Goal: Transaction & Acquisition: Subscribe to service/newsletter

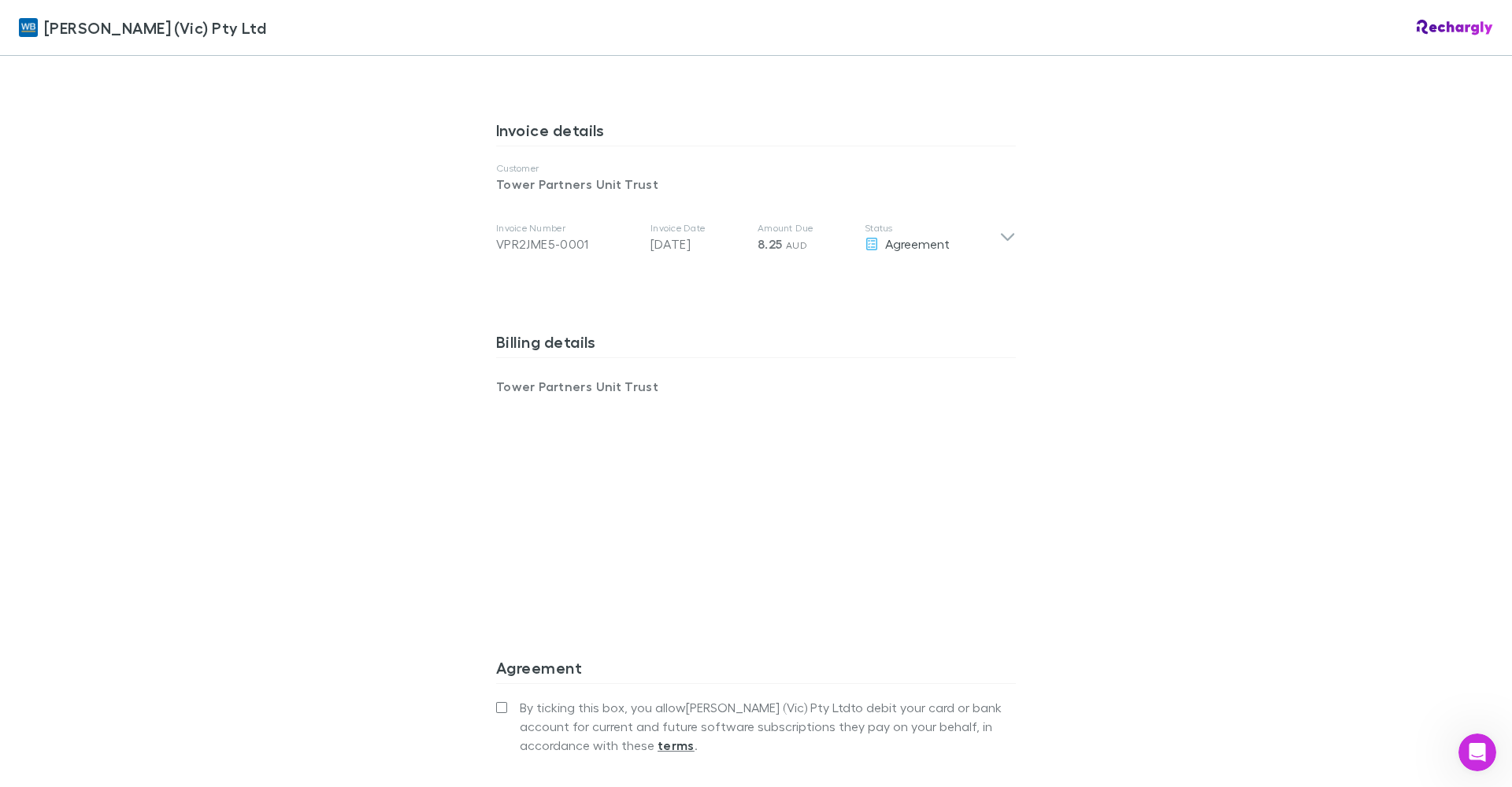
scroll to position [944, 0]
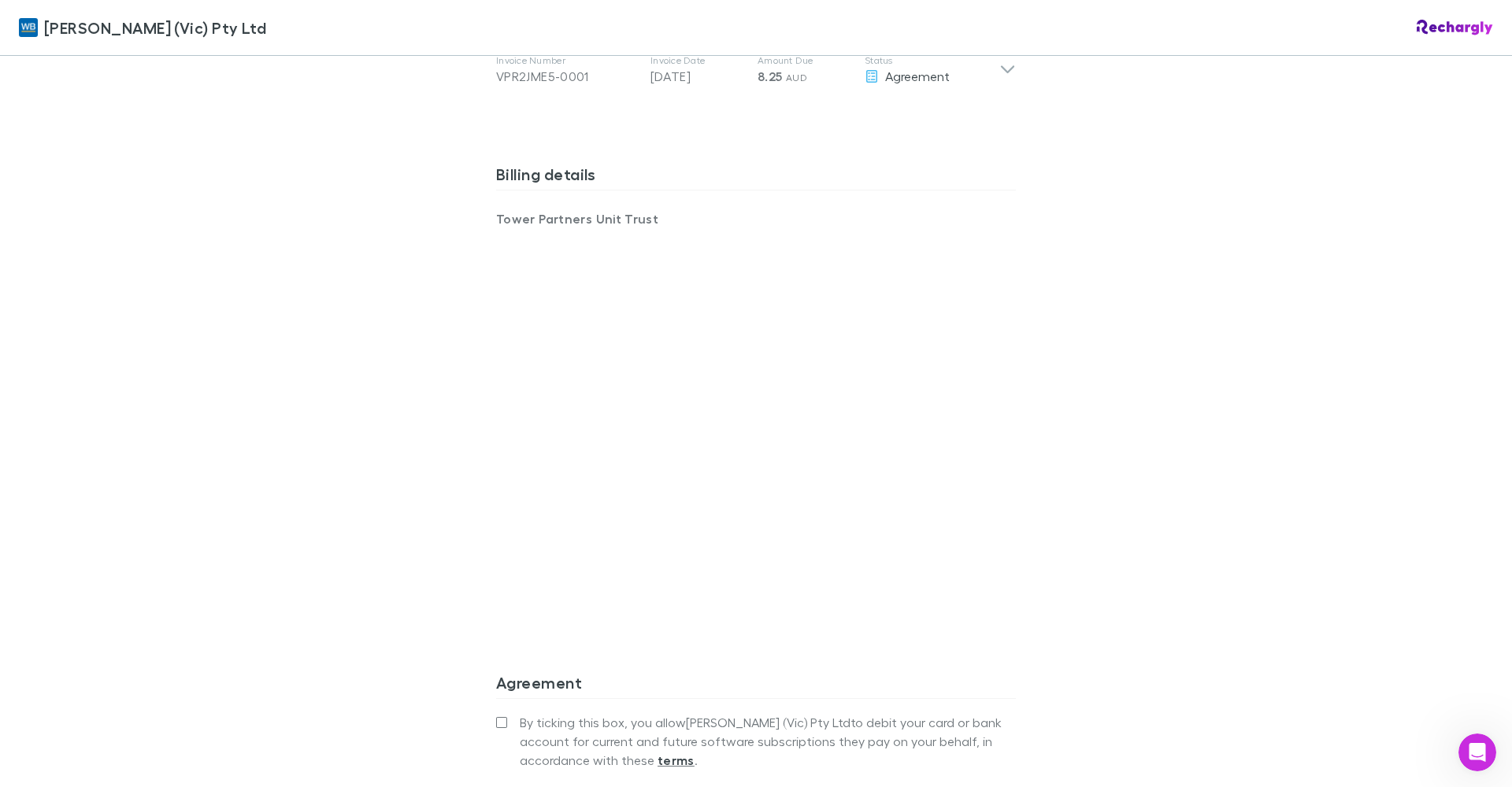
click at [764, 627] on div "Billing details Tower Partners Unit Trust" at bounding box center [756, 405] width 520 height 508
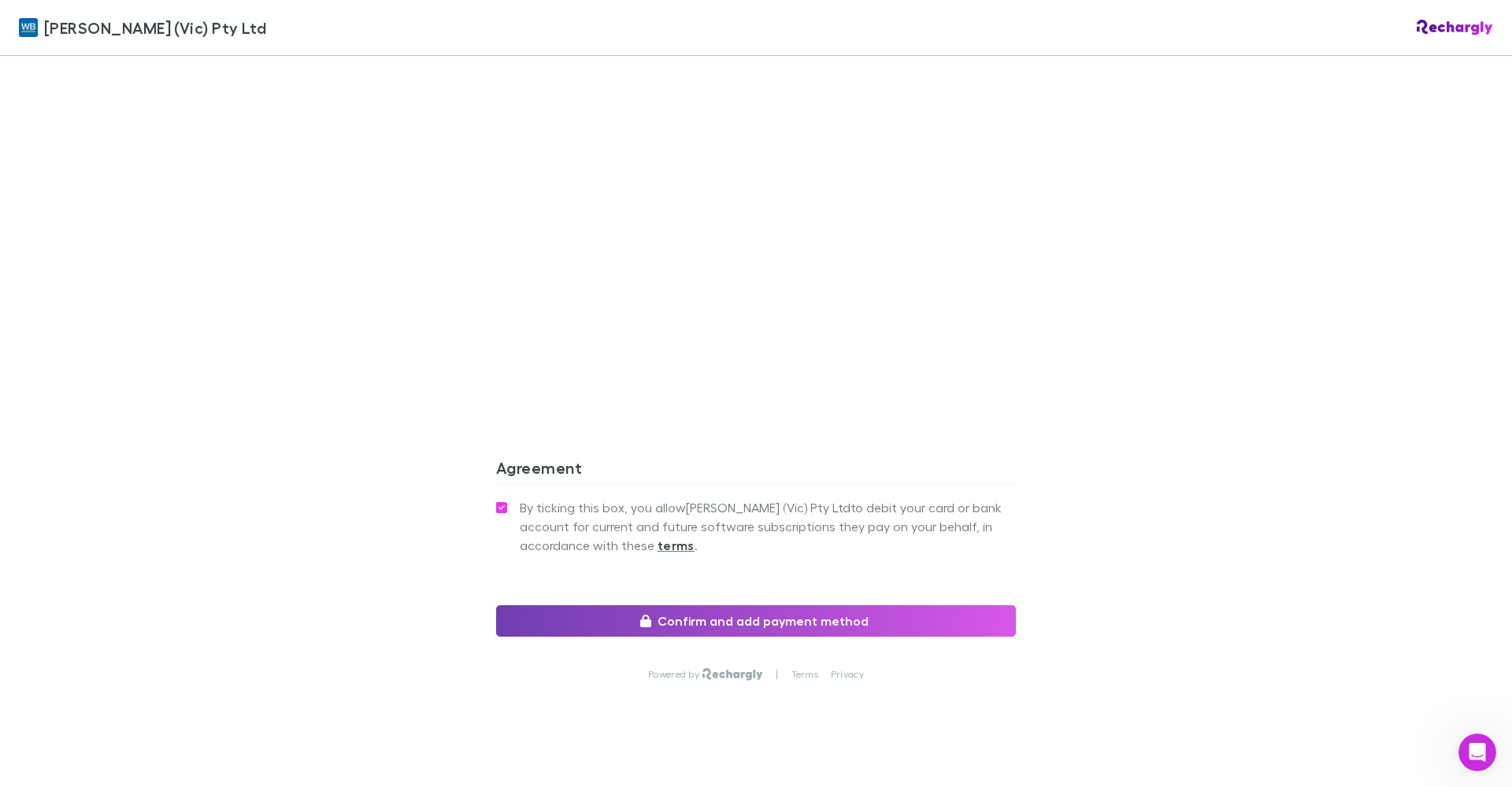
click at [769, 605] on button "Confirm and add payment method" at bounding box center [756, 621] width 520 height 32
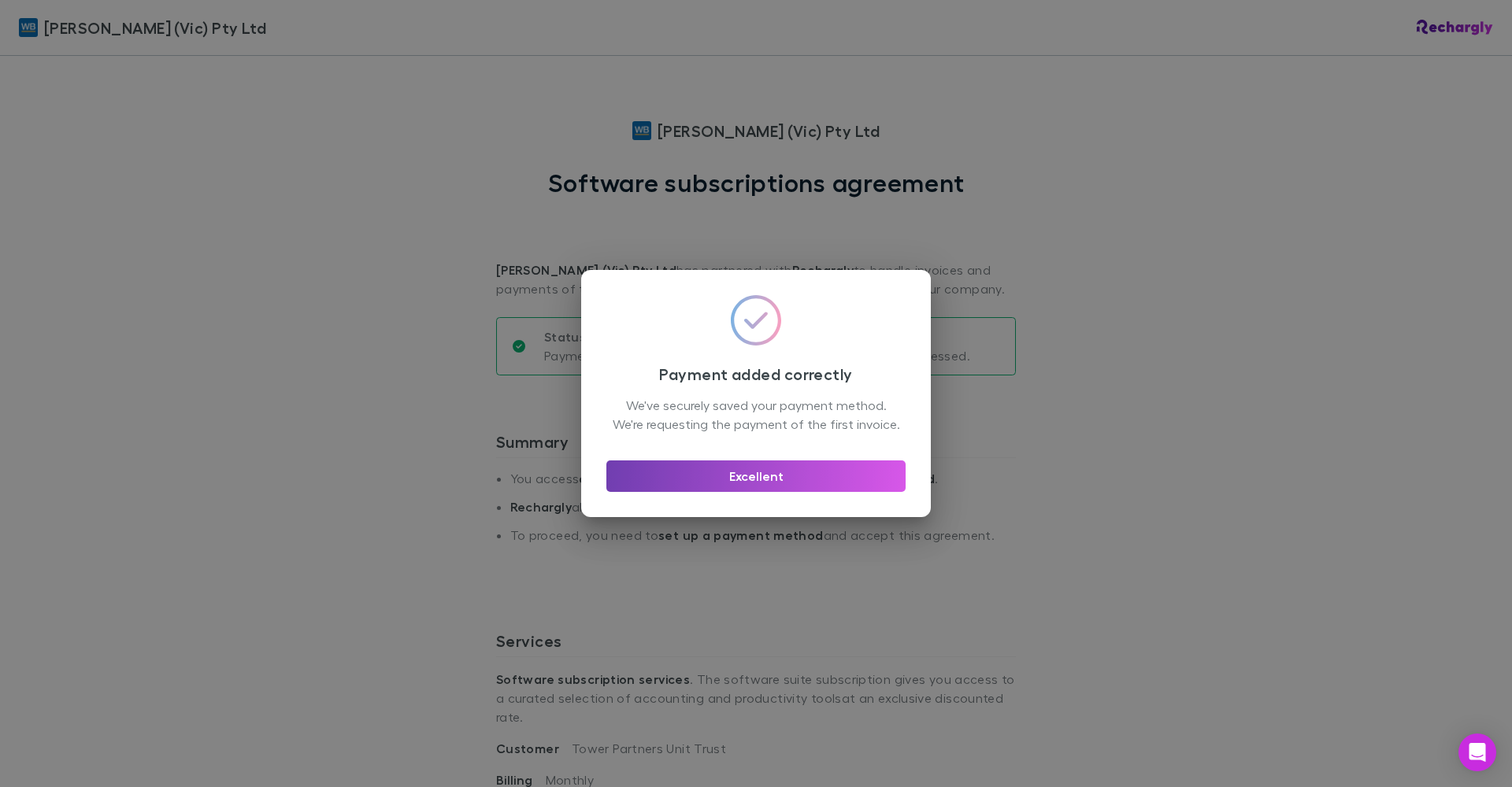
click at [777, 490] on button "Excellent" at bounding box center [756, 476] width 300 height 32
